Goal: Information Seeking & Learning: Check status

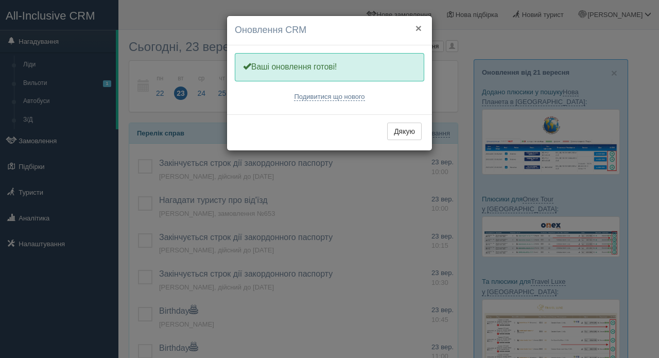
click at [418, 26] on button "×" at bounding box center [418, 28] width 6 height 11
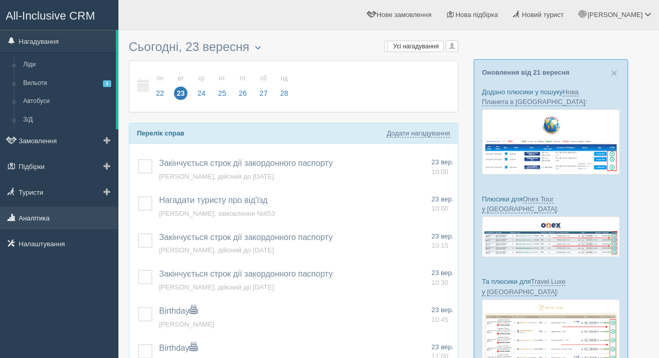
click at [46, 221] on link "Аналітика" at bounding box center [59, 217] width 118 height 23
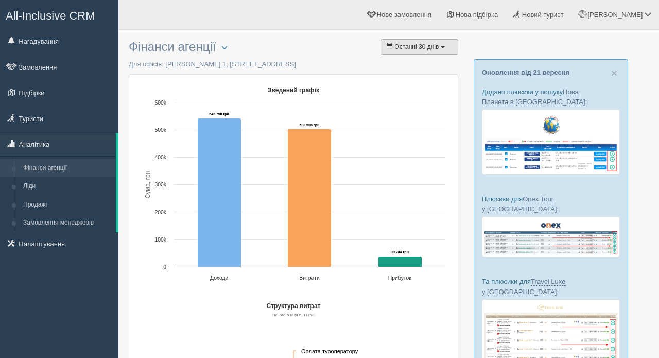
click at [434, 50] on span "Останні 30 днів" at bounding box center [416, 46] width 44 height 7
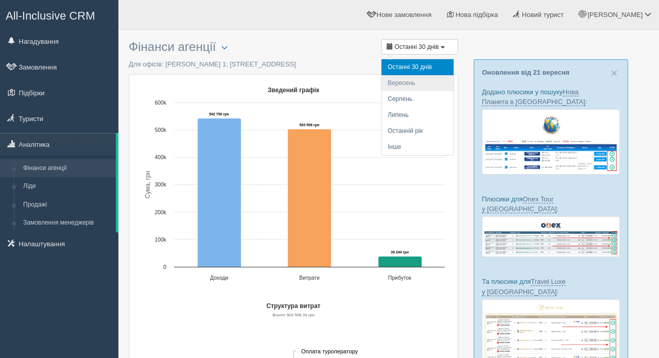
click at [420, 83] on li "Вересень" at bounding box center [417, 83] width 72 height 16
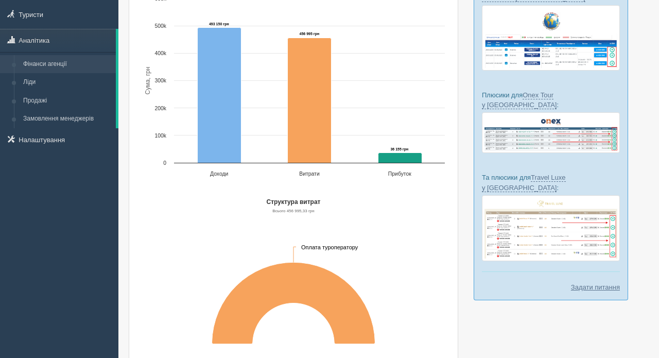
scroll to position [92, 0]
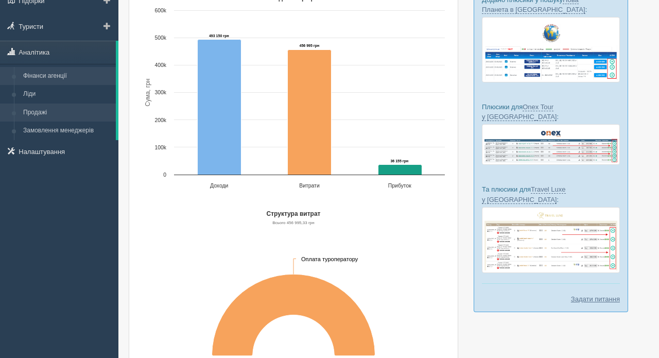
click at [42, 113] on link "Продажі" at bounding box center [67, 112] width 97 height 19
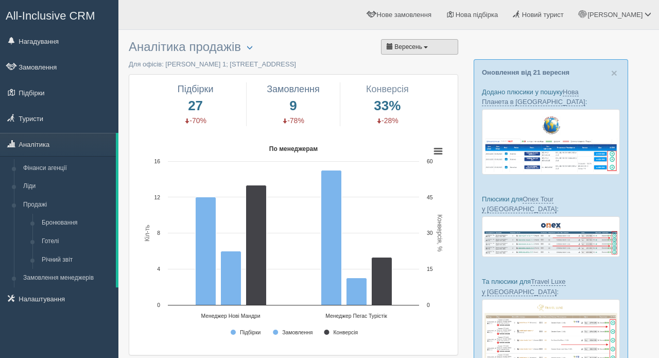
click at [432, 50] on button "Вересень" at bounding box center [419, 46] width 77 height 15
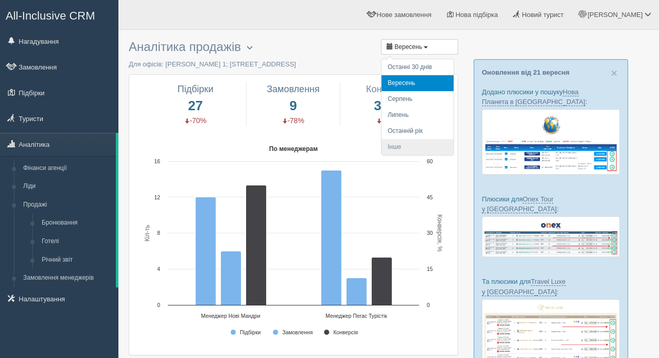
click at [400, 143] on li "Інше" at bounding box center [417, 147] width 72 height 16
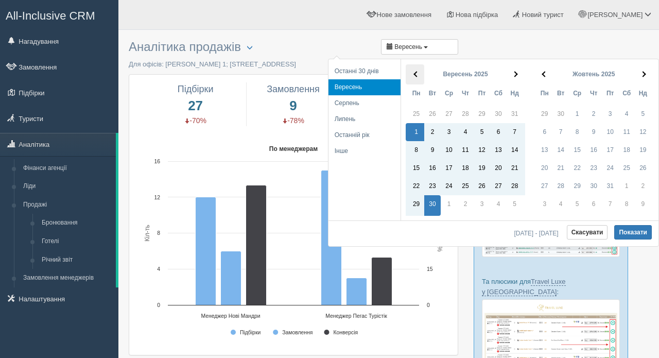
click at [412, 75] on th at bounding box center [415, 74] width 19 height 20
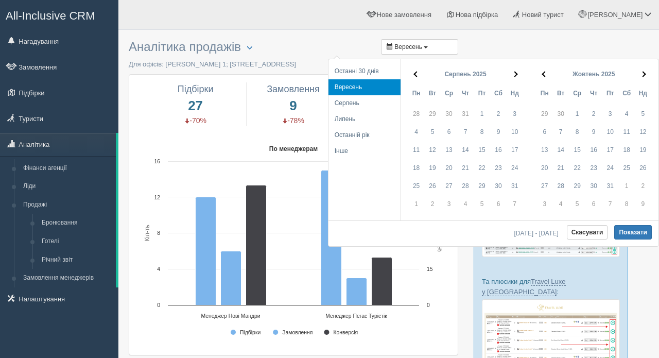
click at [412, 75] on th at bounding box center [415, 74] width 19 height 20
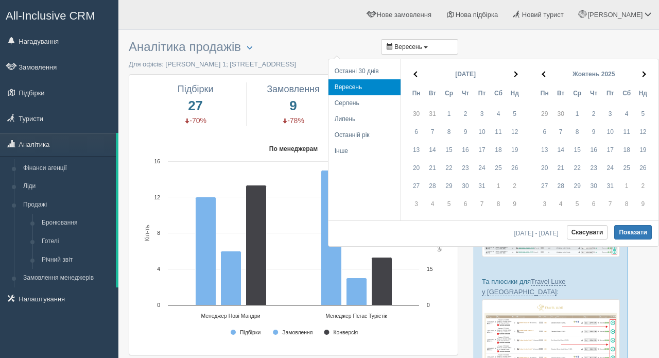
click at [412, 75] on th at bounding box center [415, 74] width 19 height 20
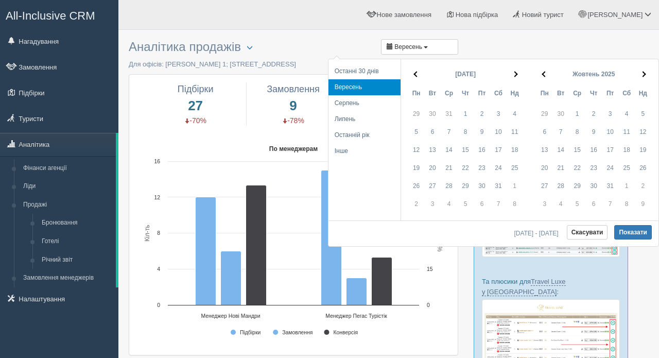
click at [516, 61] on div "Серпень 2024 Пн Вт Ср Чт Пт Сб Нд 29 30 31 1 2 3 4 5 6 7 8 9 10 11 12 13 14 15 …" at bounding box center [464, 139] width 129 height 161
click at [515, 68] on th at bounding box center [515, 74] width 19 height 20
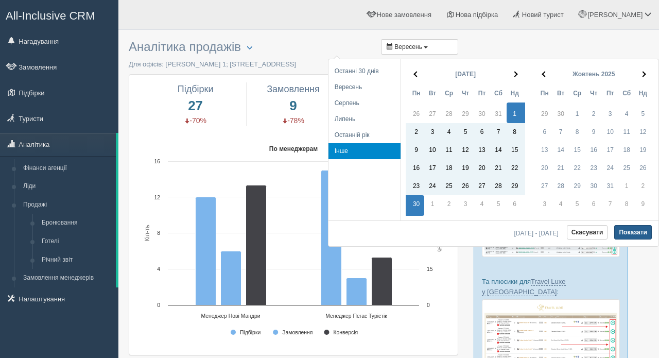
click at [639, 231] on button "Показати" at bounding box center [633, 232] width 38 height 14
